Goal: Transaction & Acquisition: Purchase product/service

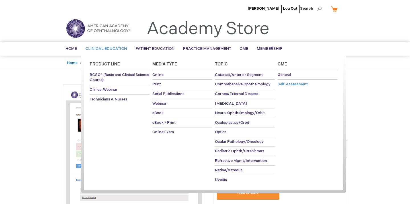
click at [290, 84] on span "Self-Assessment" at bounding box center [292, 84] width 30 height 5
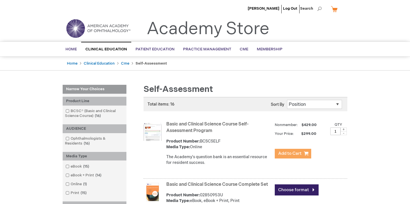
click at [287, 155] on span "Add to Cart" at bounding box center [289, 153] width 23 height 5
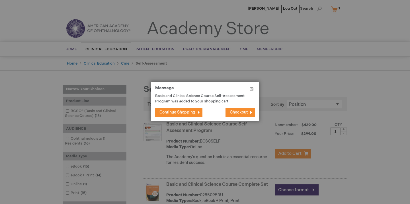
click at [235, 111] on span "Checkout" at bounding box center [239, 112] width 18 height 5
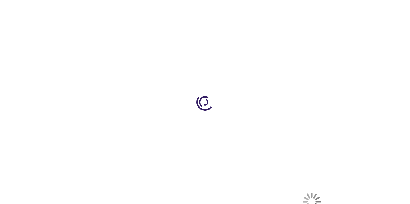
select select "US"
select select "51"
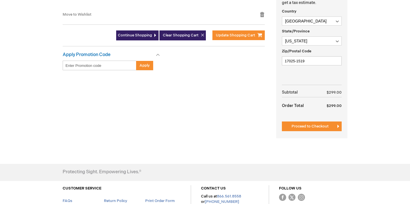
scroll to position [188, 0]
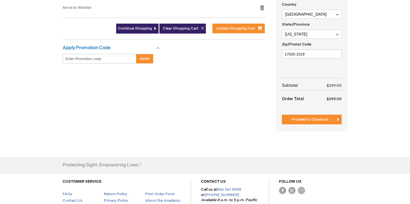
click at [301, 125] on div "Summary Estimate Tax Estimate Tax Enter your billing address to get a tax estim…" at bounding box center [311, 45] width 71 height 174
click at [301, 121] on span "Proceed to Checkout" at bounding box center [309, 119] width 37 height 5
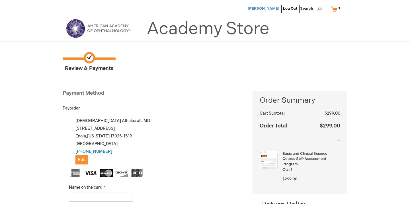
click at [254, 8] on span "[PERSON_NAME]" at bounding box center [263, 8] width 32 height 5
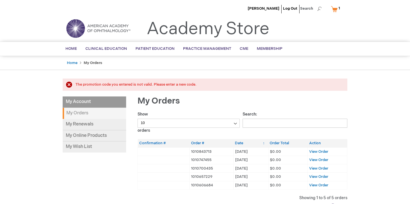
click at [75, 85] on div "The promotion code you entered is not valid. Please enter a new code." at bounding box center [208, 84] width 266 height 5
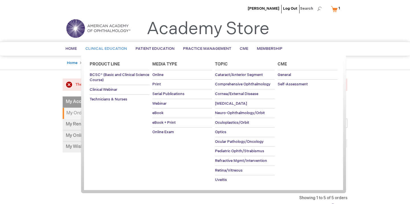
click at [294, 79] on li "General" at bounding box center [307, 75] width 60 height 10
click at [294, 83] on span "Self-Assessment" at bounding box center [292, 84] width 30 height 5
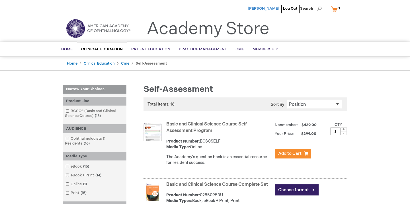
click at [265, 7] on span "[PERSON_NAME]" at bounding box center [263, 8] width 32 height 5
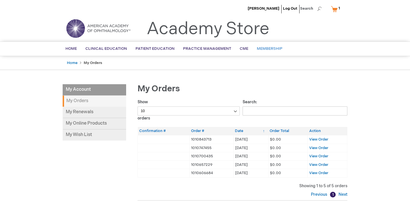
click at [263, 50] on span "Membership" at bounding box center [270, 48] width 26 height 5
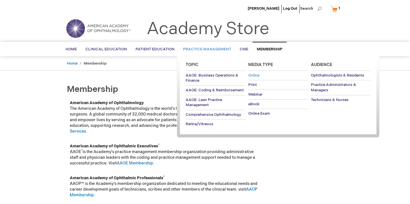
click at [253, 75] on span "Online" at bounding box center [253, 75] width 11 height 5
